Goal: Task Accomplishment & Management: Use online tool/utility

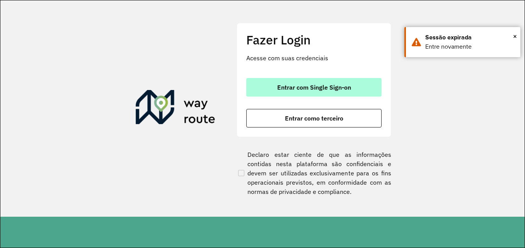
click at [320, 80] on button "Entrar com Single Sign-on" at bounding box center [313, 87] width 135 height 19
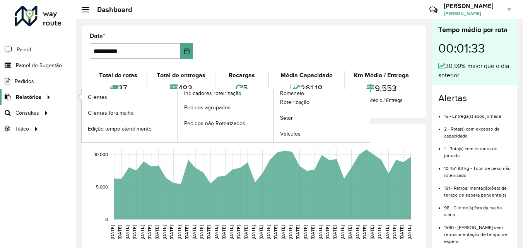
click at [44, 97] on icon at bounding box center [47, 97] width 7 height 12
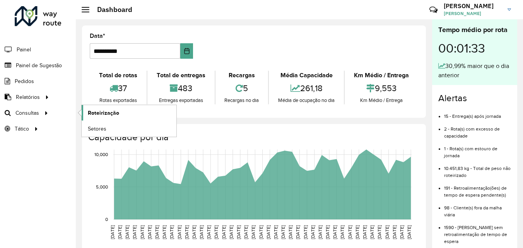
click at [100, 113] on span "Roteirização" at bounding box center [103, 113] width 31 height 8
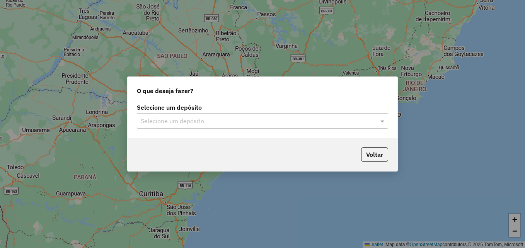
click at [235, 117] on input "text" at bounding box center [255, 121] width 228 height 9
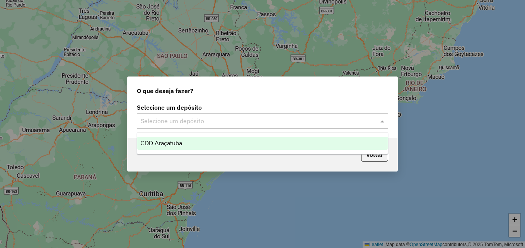
click at [208, 145] on div "CDD Araçatuba" at bounding box center [262, 143] width 250 height 13
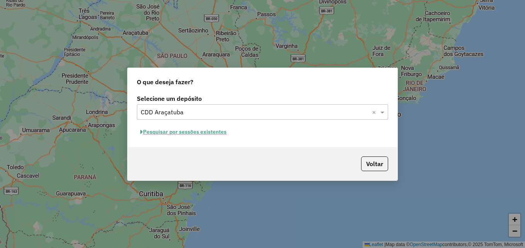
click at [215, 130] on button "Pesquisar por sessões existentes" at bounding box center [183, 132] width 93 height 12
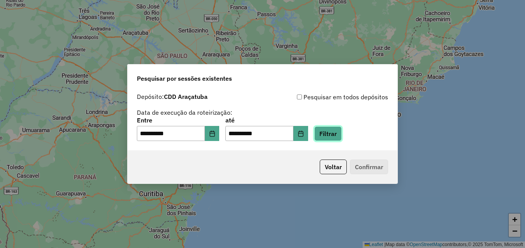
click at [336, 135] on button "Filtrar" at bounding box center [327, 133] width 27 height 15
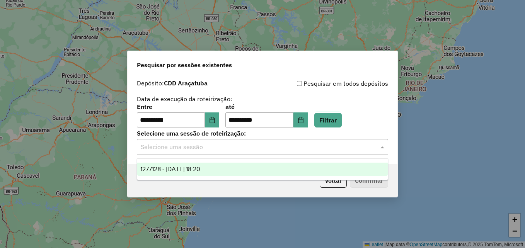
click at [221, 150] on input "text" at bounding box center [255, 147] width 228 height 9
click at [191, 170] on span "1277128 - 17/09/2025 18:20" at bounding box center [170, 169] width 60 height 7
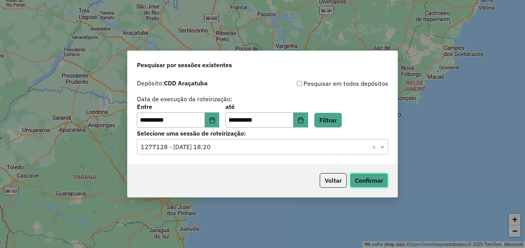
click at [376, 180] on button "Confirmar" at bounding box center [369, 180] width 38 height 15
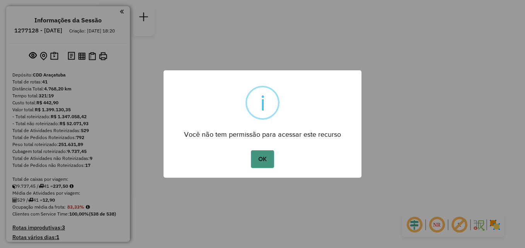
click at [265, 154] on button "OK" at bounding box center [262, 159] width 23 height 18
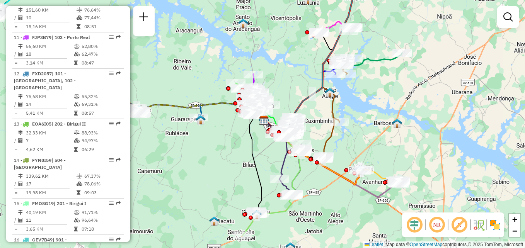
scroll to position [773, 0]
